Goal: Task Accomplishment & Management: Manage account settings

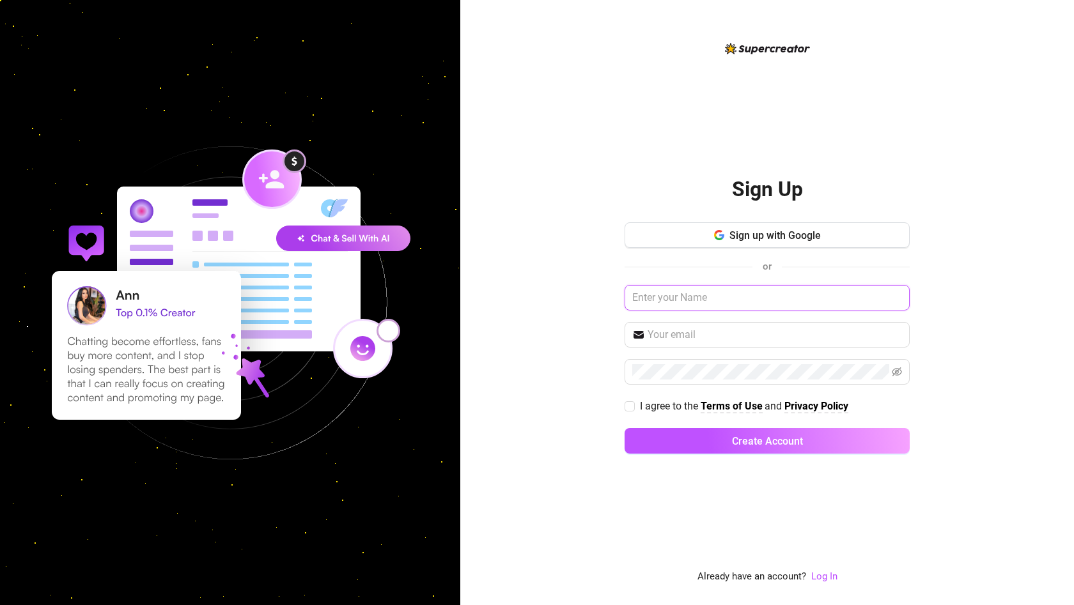
click at [668, 289] on input "text" at bounding box center [766, 298] width 285 height 26
click at [545, 397] on div "Sign Up Sign up with Google or I agree to the Terms of Use and Privacy Policy C…" at bounding box center [766, 302] width 613 height 605
click at [683, 336] on input "text" at bounding box center [774, 334] width 254 height 15
click at [575, 346] on div "Sign Up Sign up with Google or I agree to the Terms of Use and Privacy Policy C…" at bounding box center [766, 302] width 613 height 605
click at [815, 571] on link "Log In" at bounding box center [824, 577] width 26 height 12
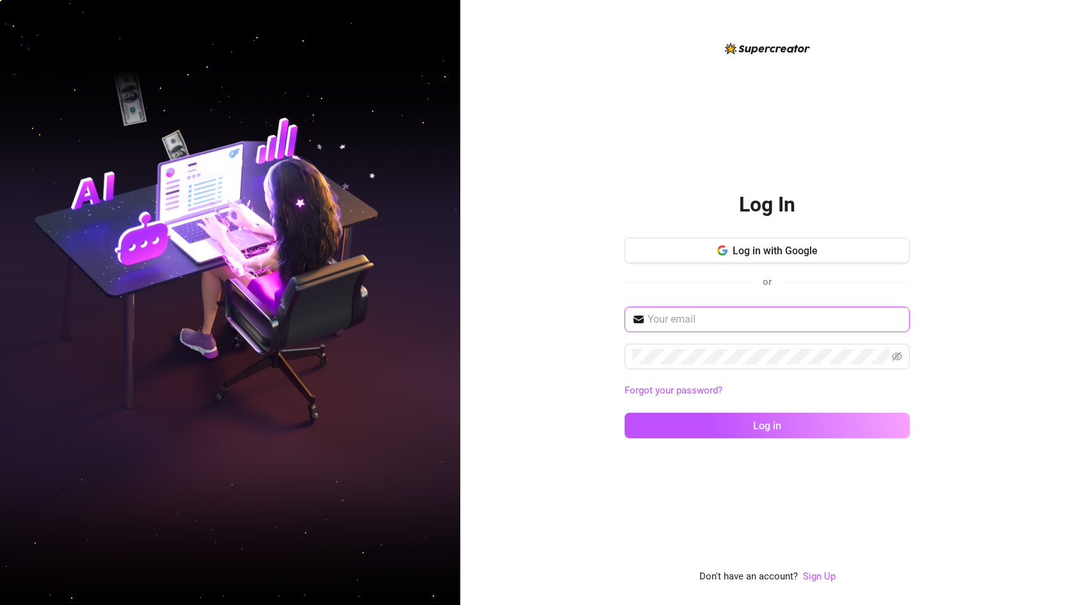
paste input "[EMAIL_ADDRESS][DOMAIN_NAME]"
type input "[EMAIL_ADDRESS][DOMAIN_NAME]"
click at [739, 422] on button "Log in" at bounding box center [766, 426] width 285 height 26
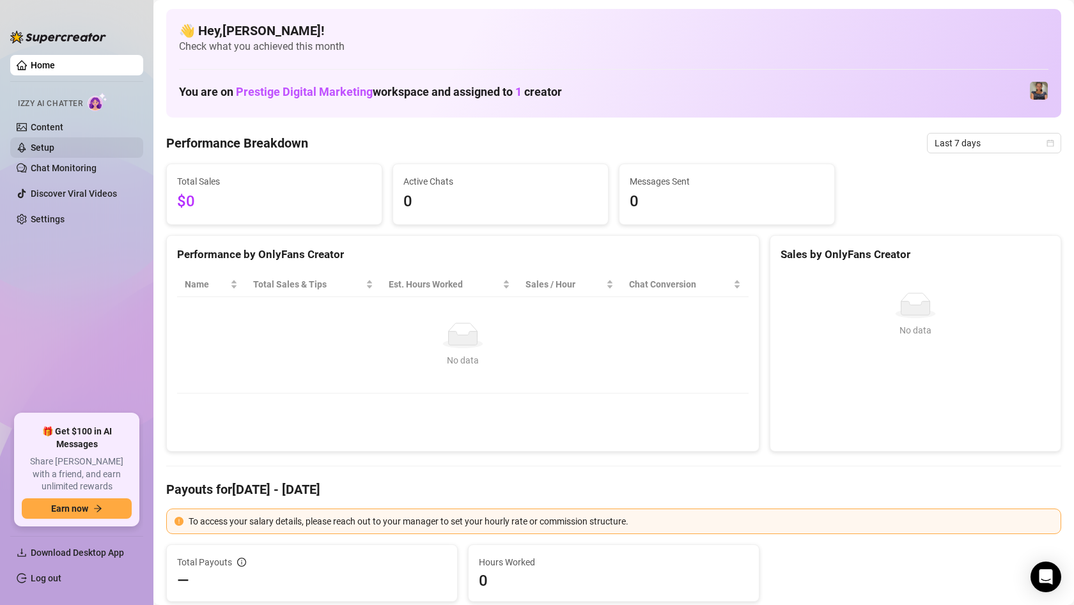
click at [54, 148] on link "Setup" at bounding box center [43, 148] width 24 height 10
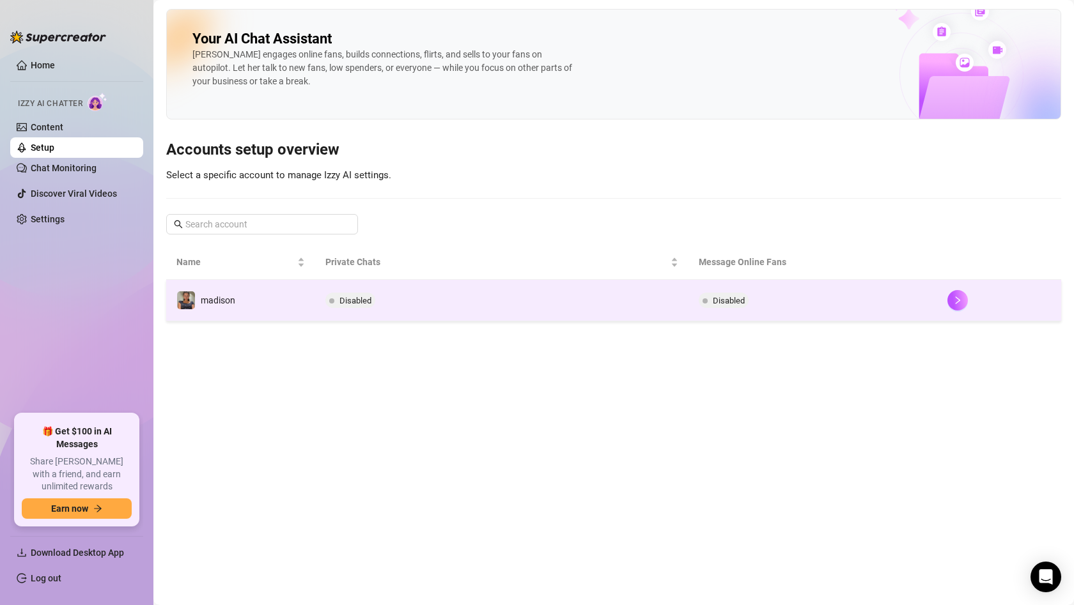
click at [281, 296] on td "madison" at bounding box center [240, 301] width 149 height 42
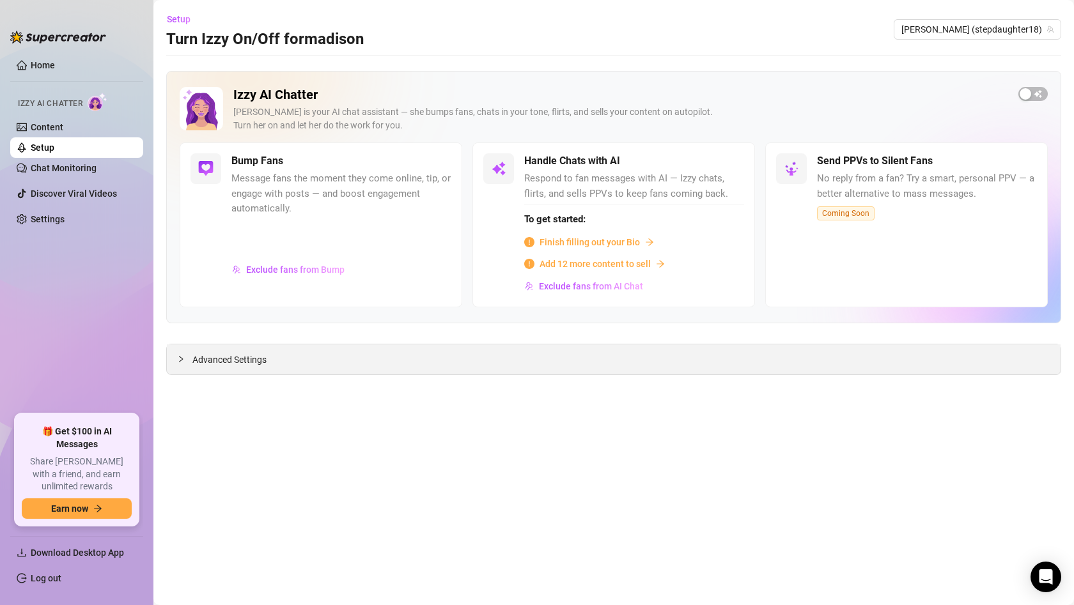
click at [215, 359] on span "Advanced Settings" at bounding box center [229, 360] width 74 height 14
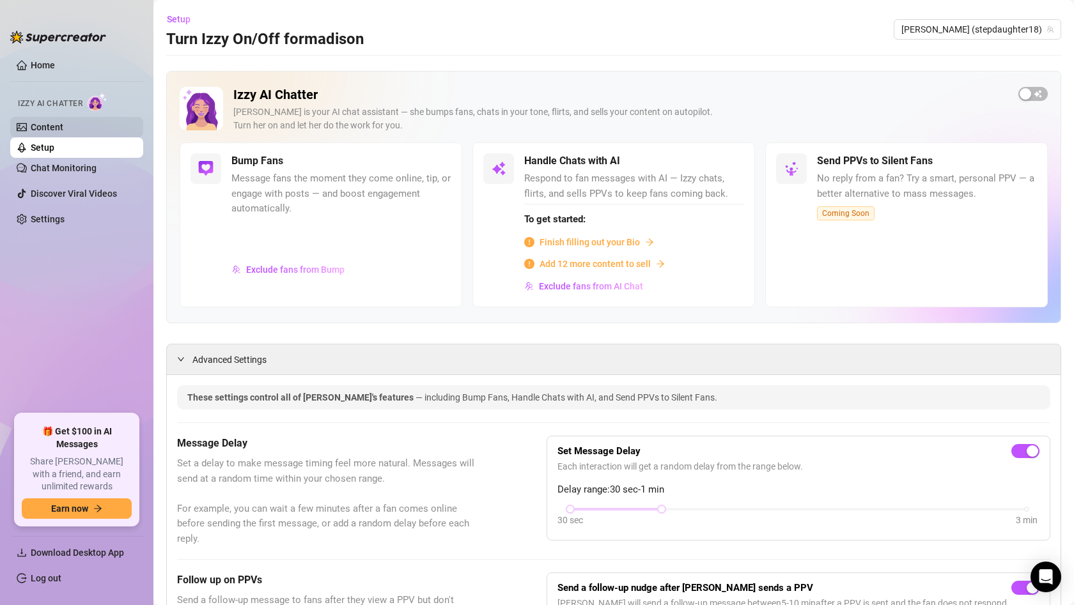
click at [63, 130] on link "Content" at bounding box center [47, 127] width 33 height 10
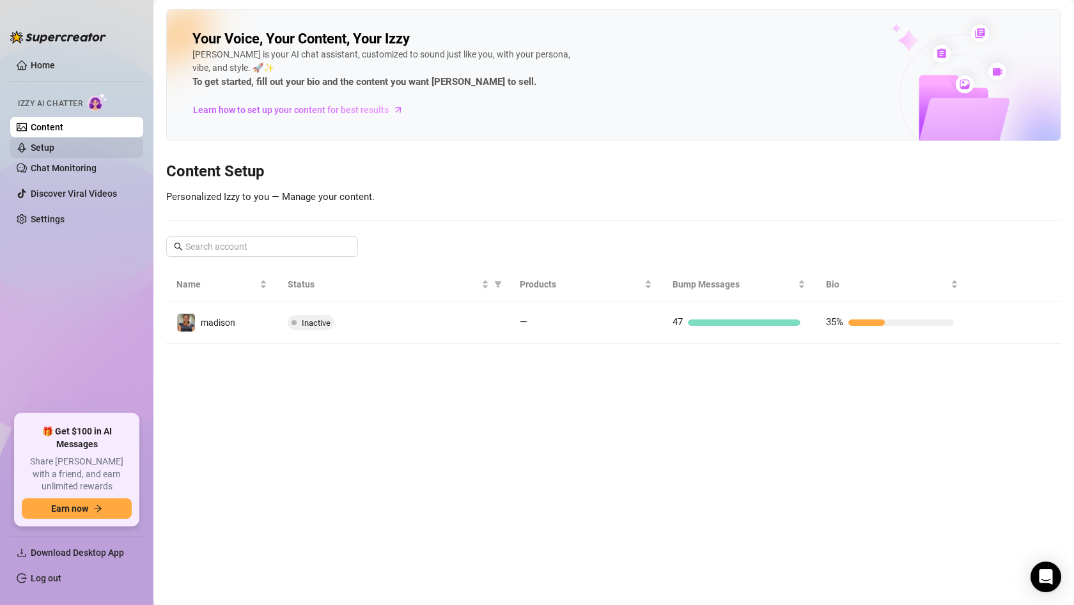
click at [54, 148] on link "Setup" at bounding box center [43, 148] width 24 height 10
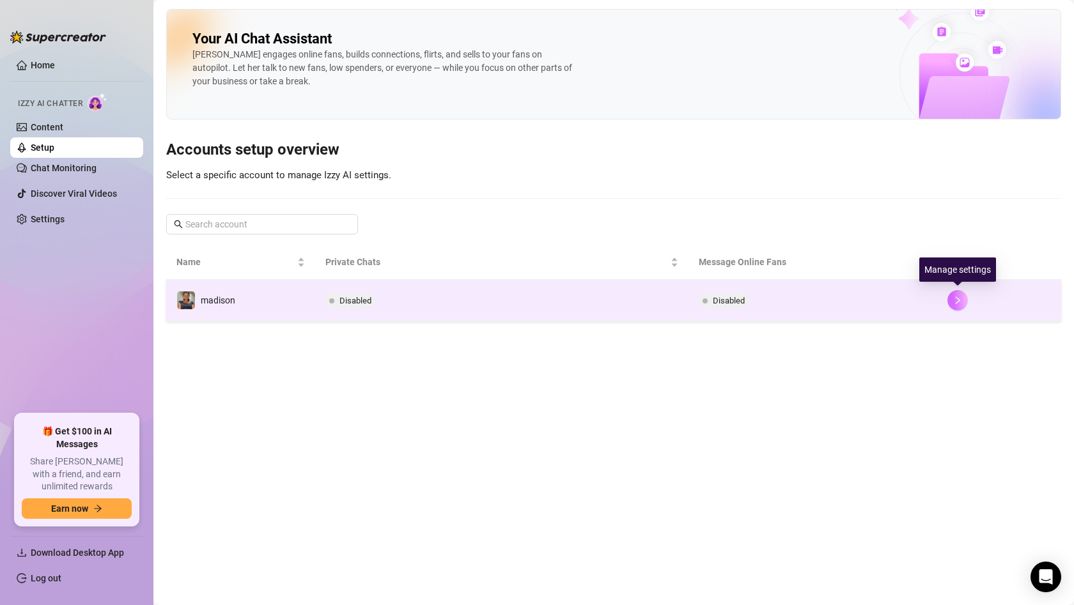
click at [958, 299] on icon "right" at bounding box center [957, 301] width 4 height 8
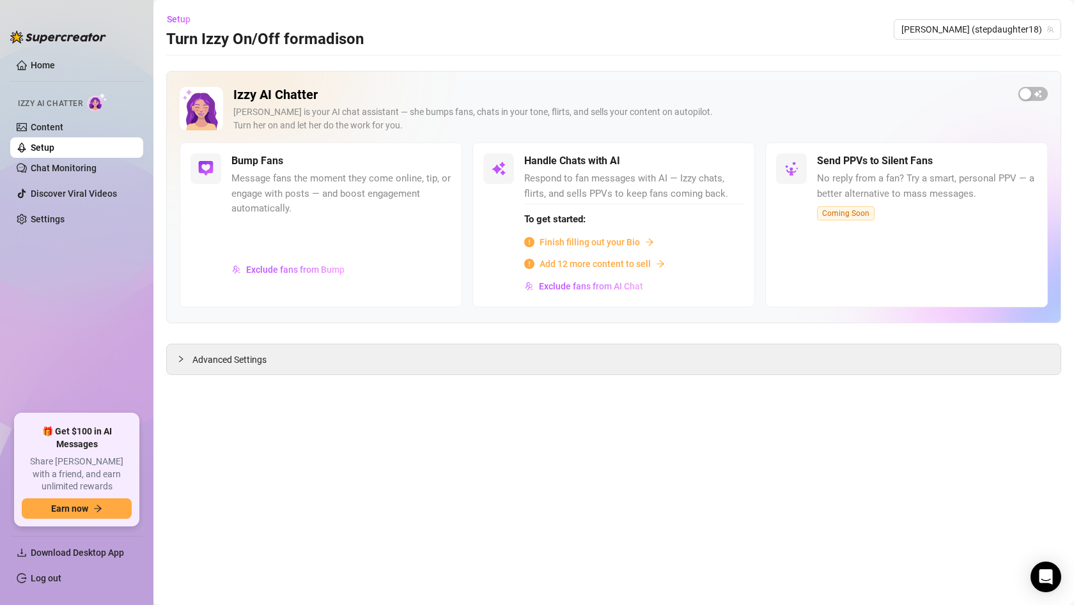
click at [54, 144] on link "Setup" at bounding box center [43, 148] width 24 height 10
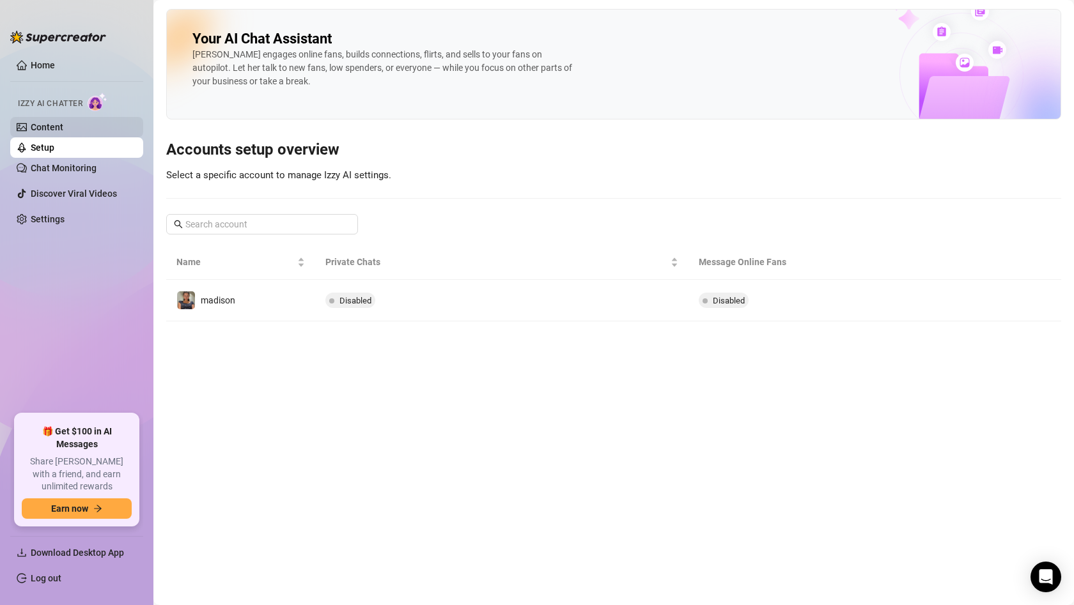
click at [58, 132] on link "Content" at bounding box center [47, 127] width 33 height 10
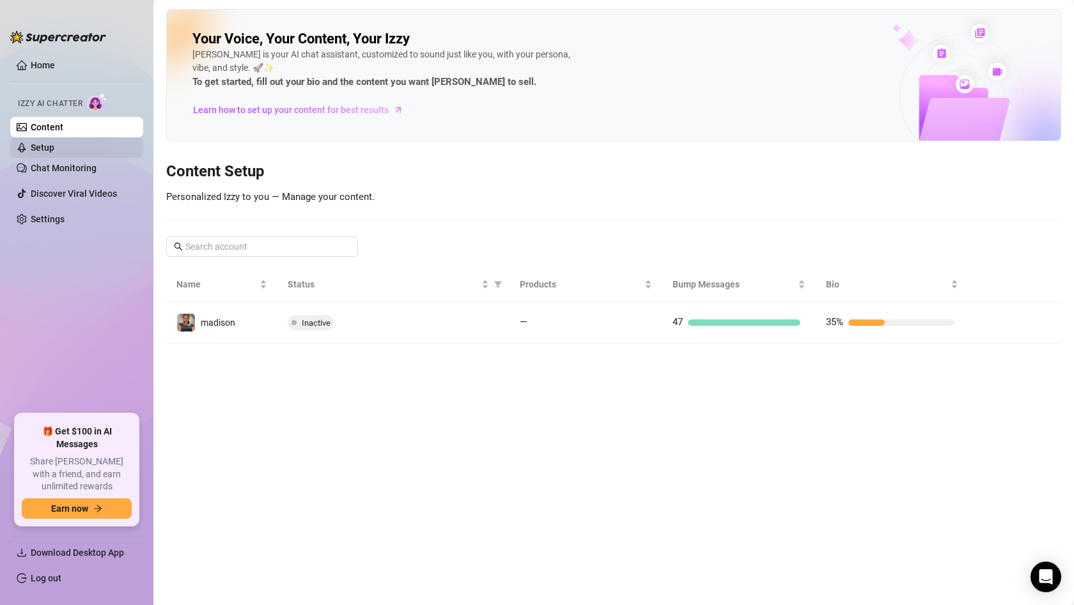
click at [38, 152] on link "Setup" at bounding box center [43, 148] width 24 height 10
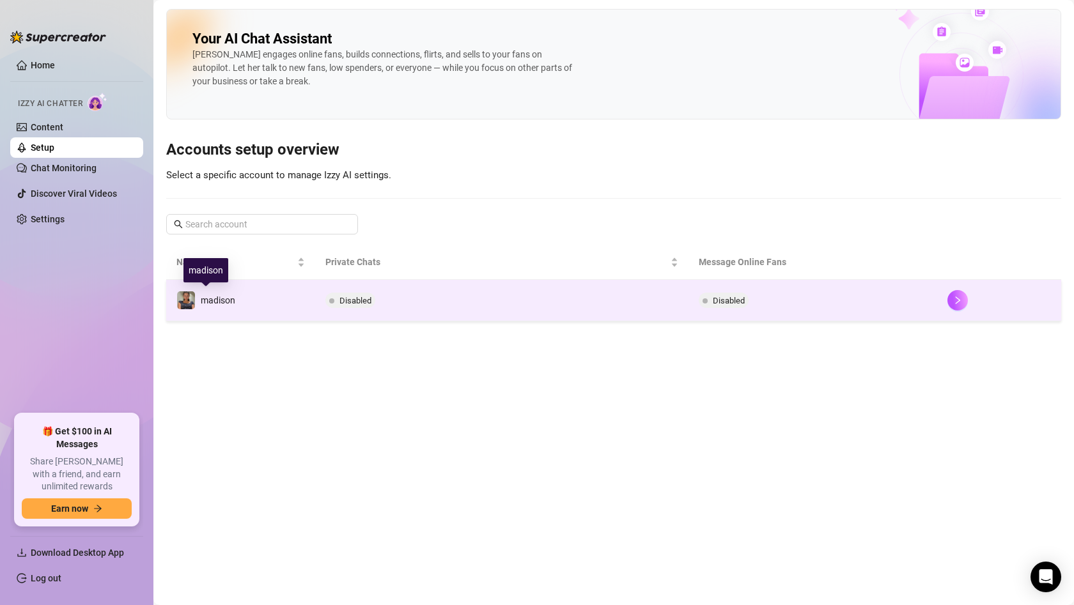
click at [183, 302] on img at bounding box center [186, 300] width 18 height 18
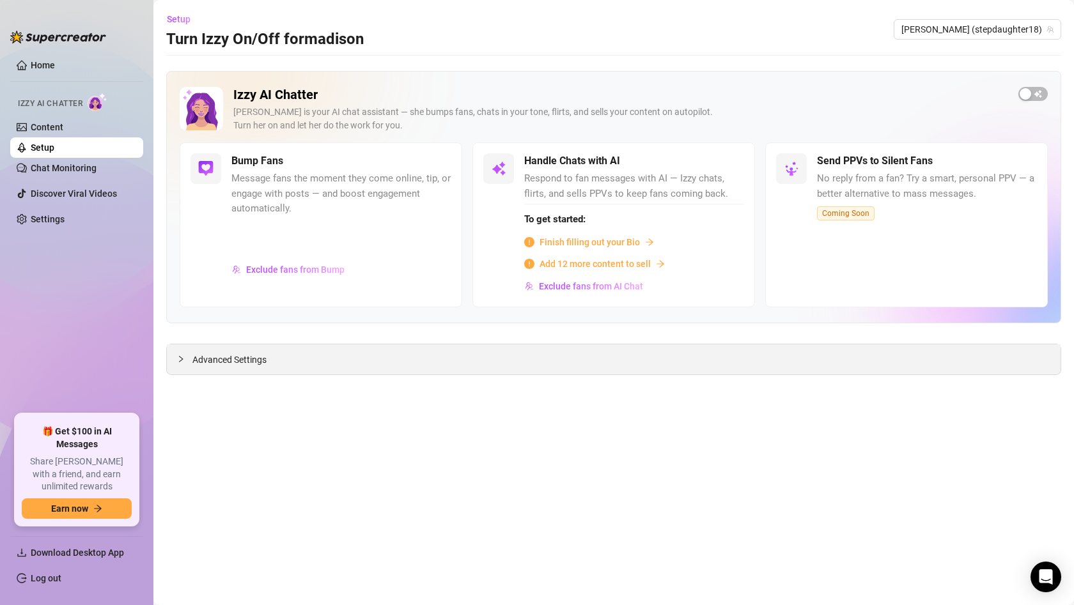
click at [178, 360] on icon "collapsed" at bounding box center [181, 359] width 8 height 8
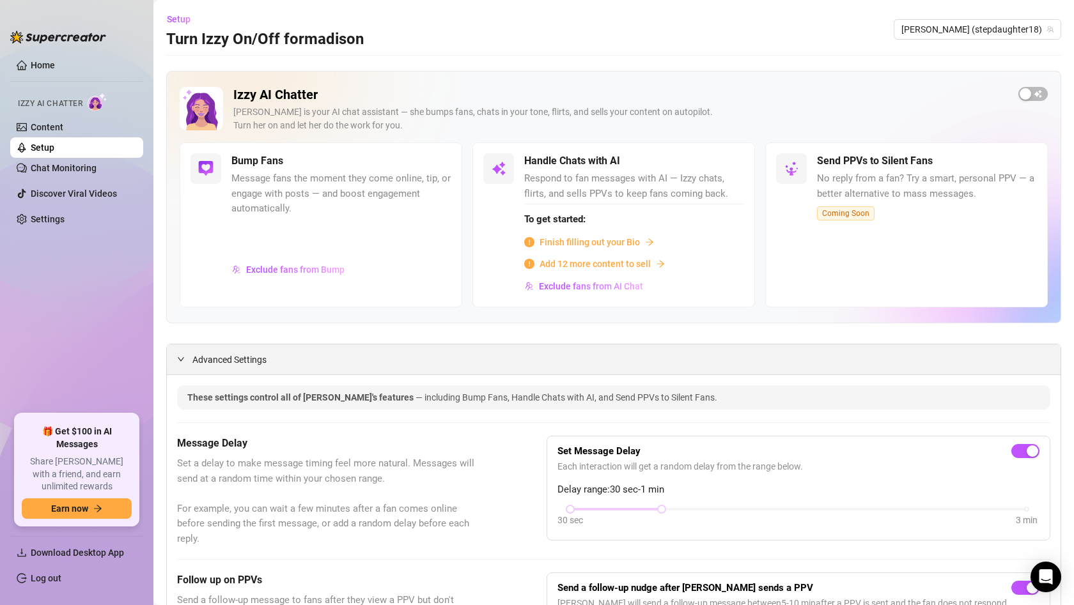
click at [203, 359] on span "Advanced Settings" at bounding box center [229, 360] width 74 height 14
